Goal: Task Accomplishment & Management: Manage account settings

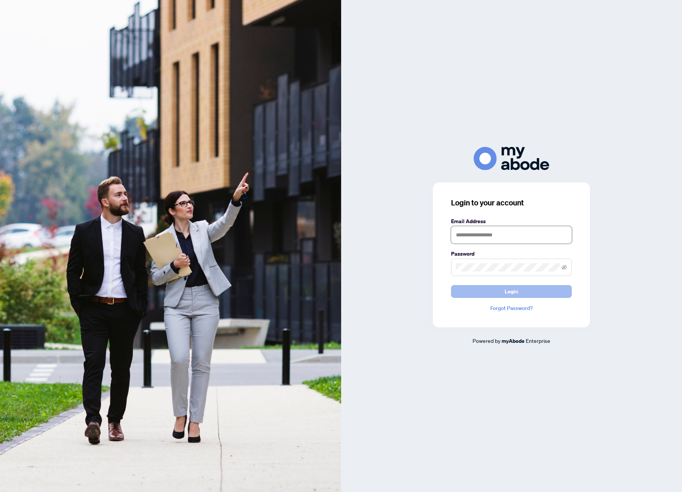
type input "**********"
click at [484, 288] on button "Login" at bounding box center [511, 291] width 121 height 13
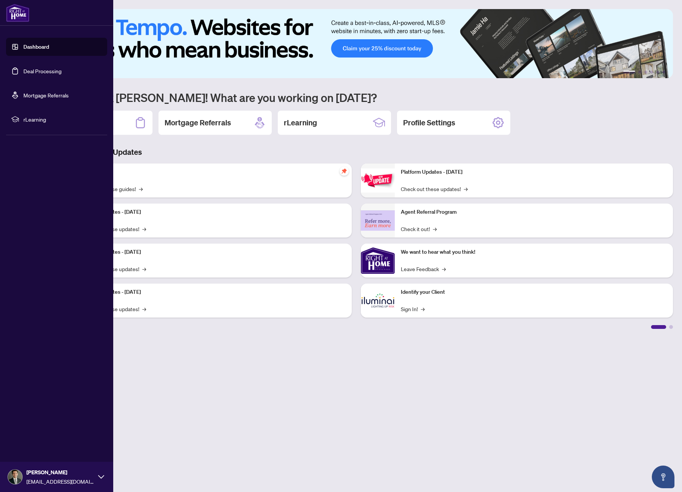
click at [32, 72] on link "Deal Processing" at bounding box center [42, 71] width 38 height 7
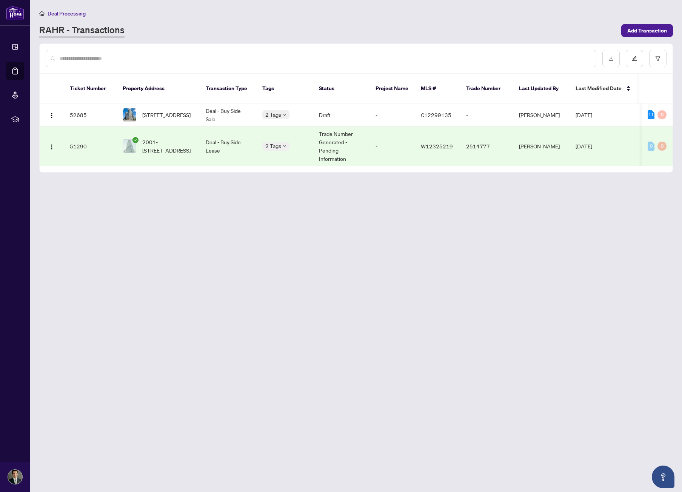
click at [195, 137] on td "2001-[STREET_ADDRESS]" at bounding box center [158, 147] width 83 height 40
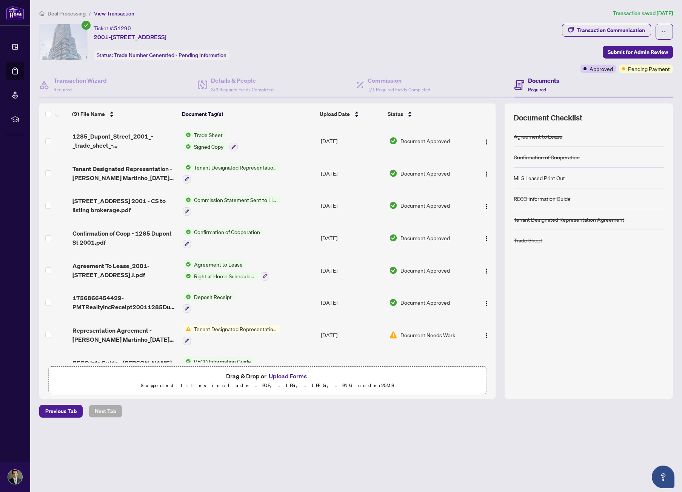
click at [645, 424] on main "Deal Processing / View Transaction Transaction saved [DATE] Ticket #: 51290 200…" at bounding box center [356, 246] width 652 height 492
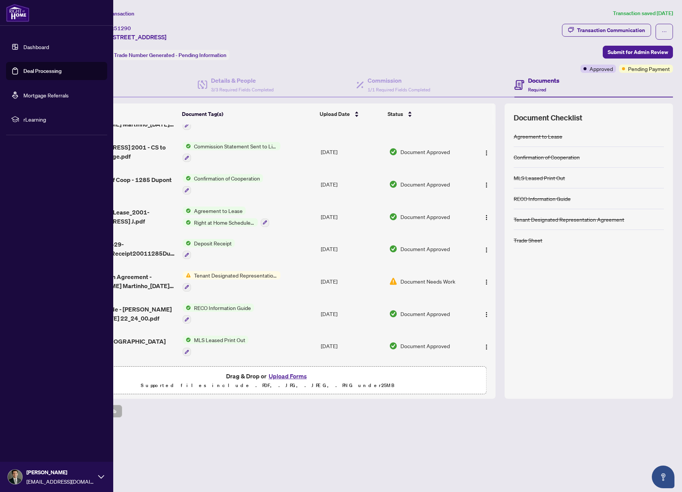
click at [29, 43] on link "Dashboard" at bounding box center [36, 46] width 26 height 7
